Goal: Check status

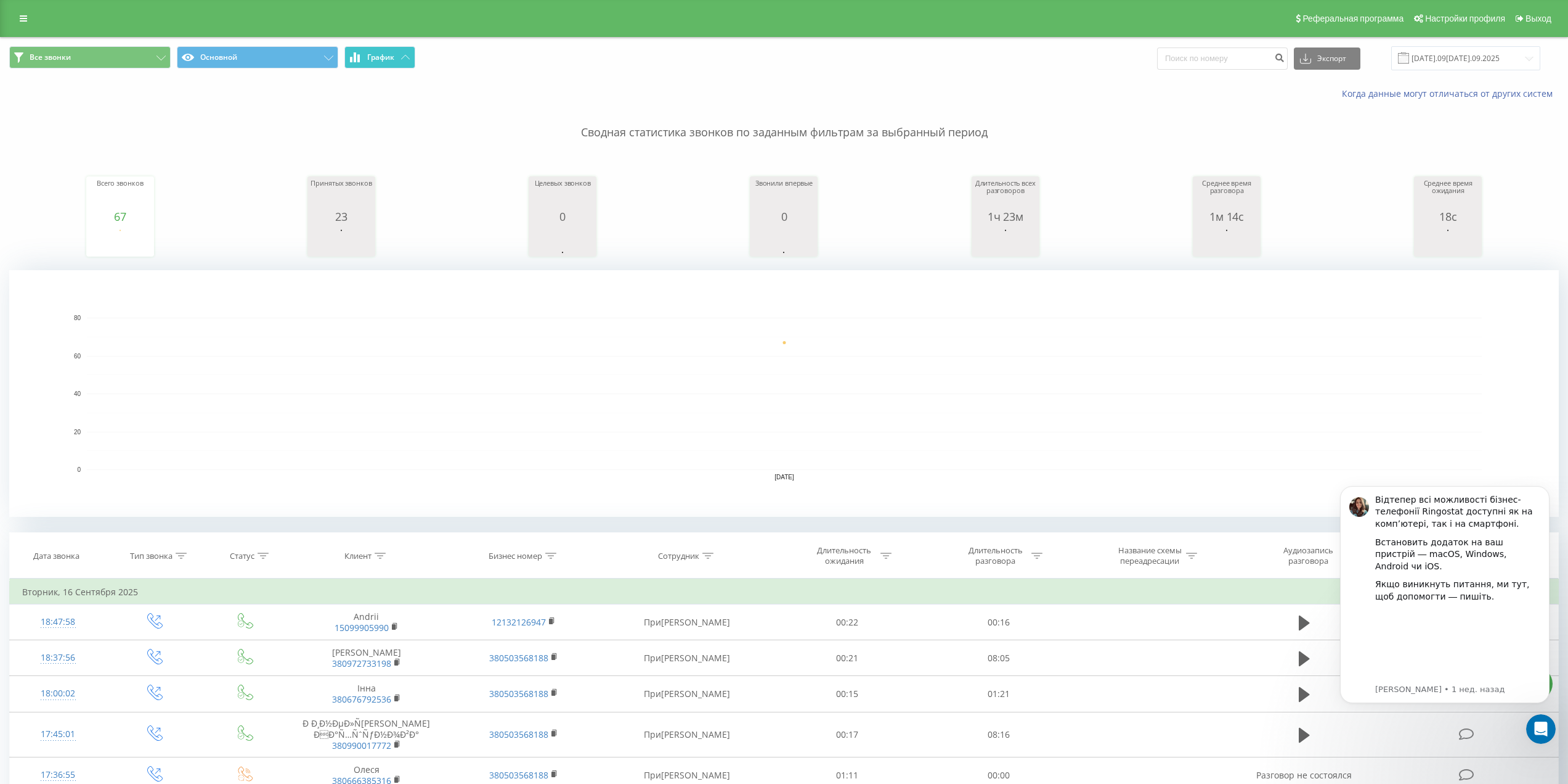
click at [355, 60] on icon at bounding box center [355, 58] width 3 height 10
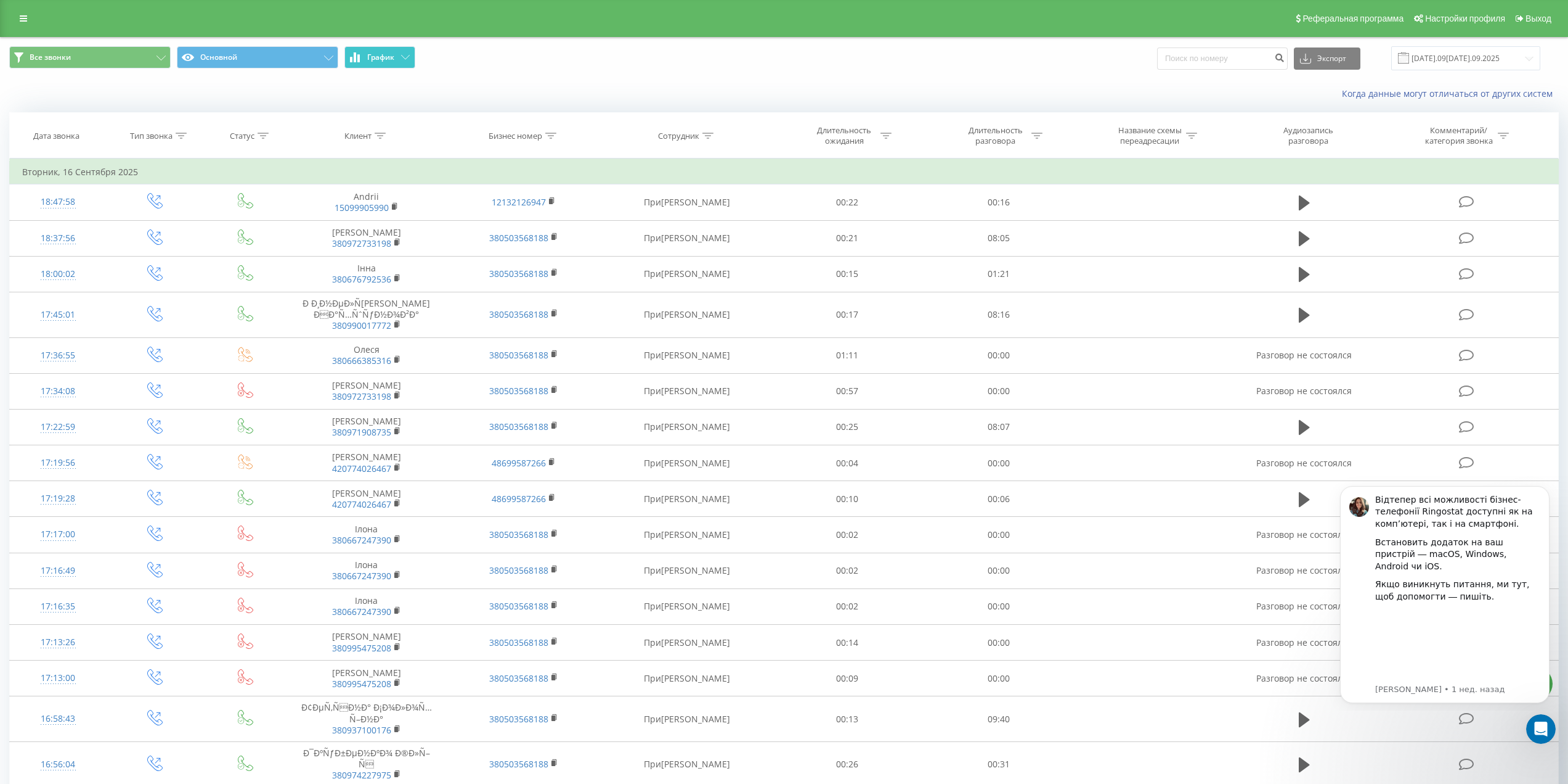
click at [358, 59] on icon at bounding box center [355, 58] width 10 height 10
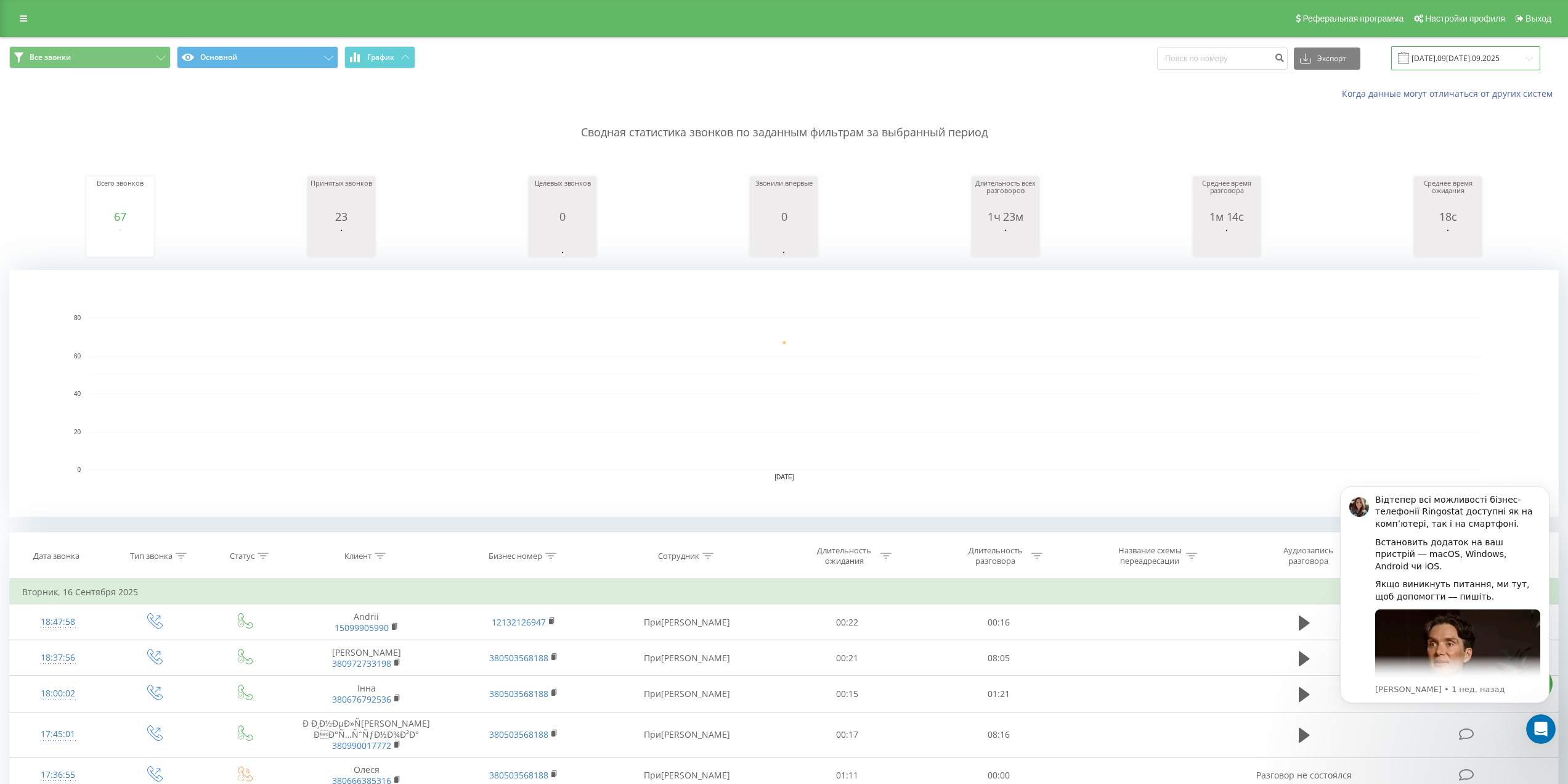
click at [1443, 65] on input "[DATE].09[DATE].09.2025" at bounding box center [1465, 58] width 149 height 24
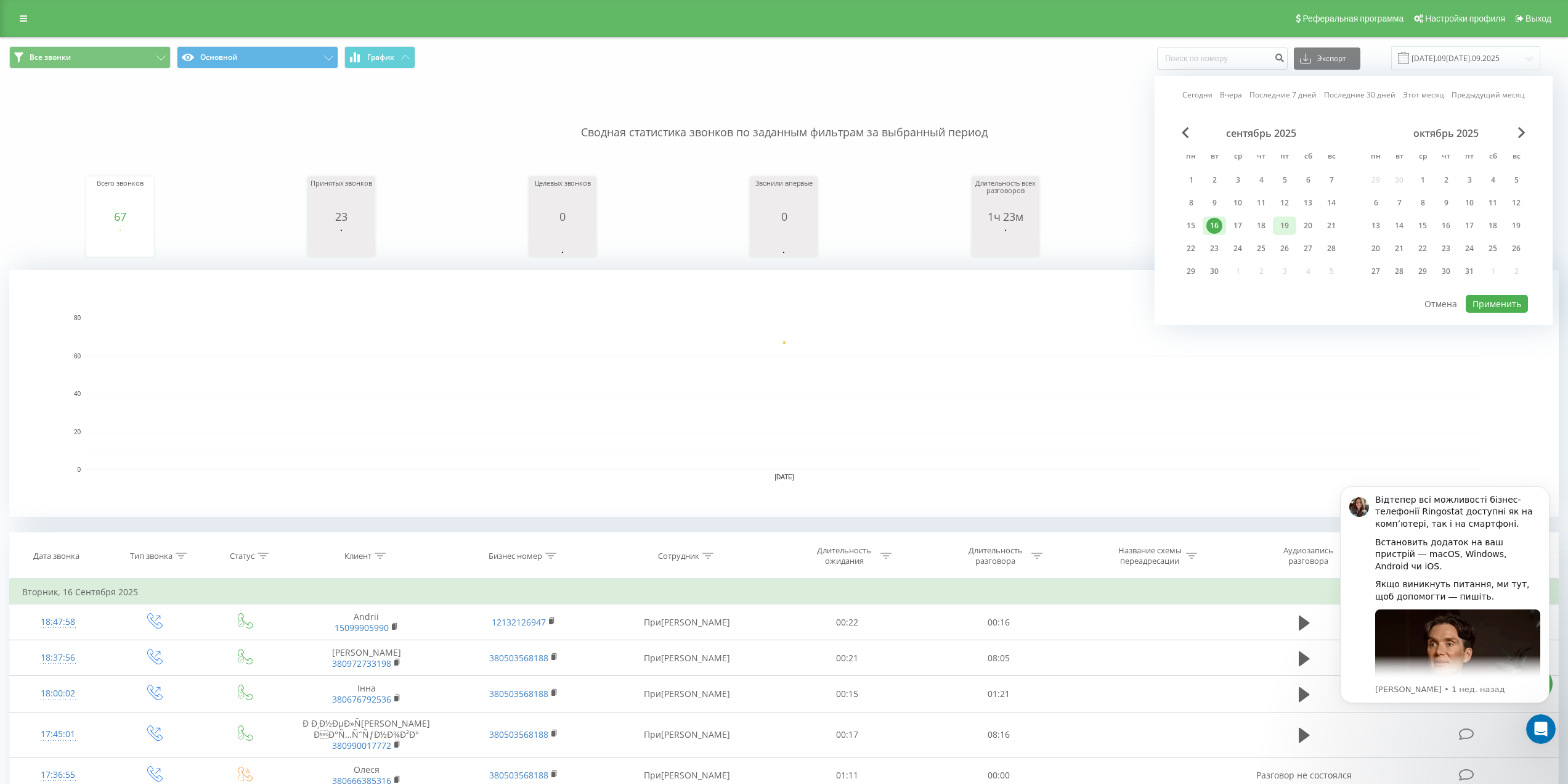
click at [1285, 227] on div "19" at bounding box center [1285, 226] width 16 height 16
click at [1504, 295] on button "Применить" at bounding box center [1498, 304] width 63 height 18
type input "[DATE] - [DATE]"
